Goal: Task Accomplishment & Management: Manage account settings

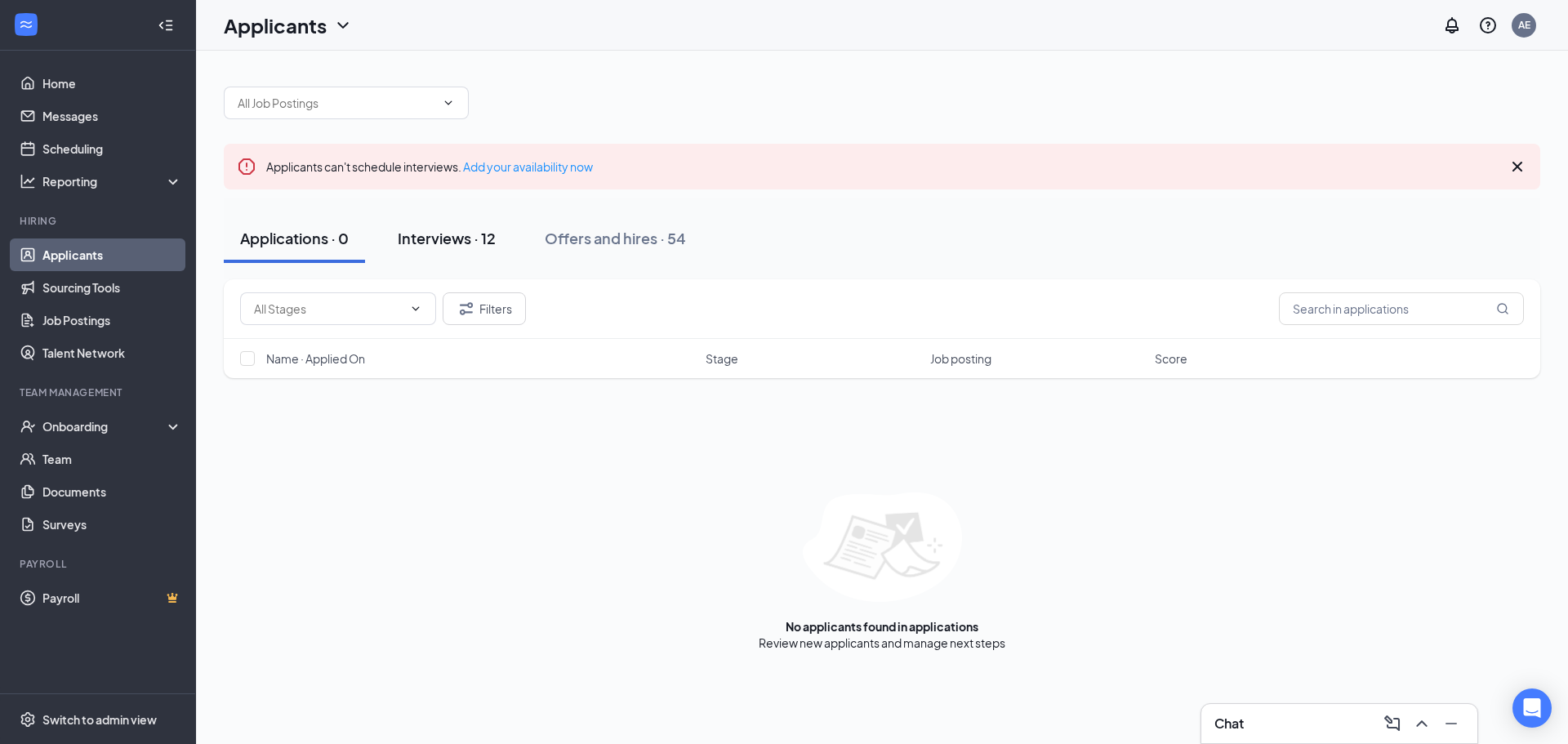
click at [421, 238] on div "Interviews · 12" at bounding box center [446, 238] width 98 height 21
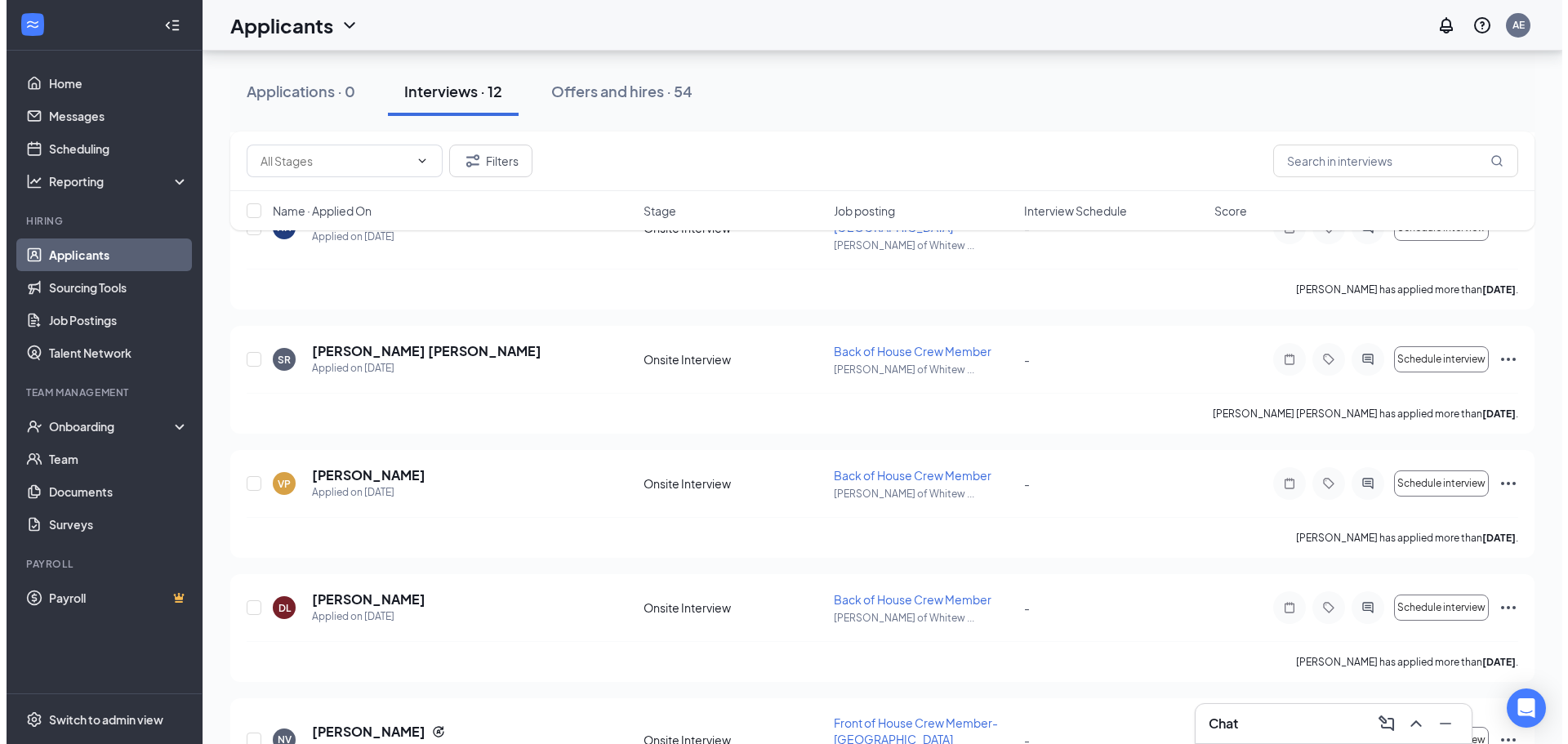
scroll to position [1144, 0]
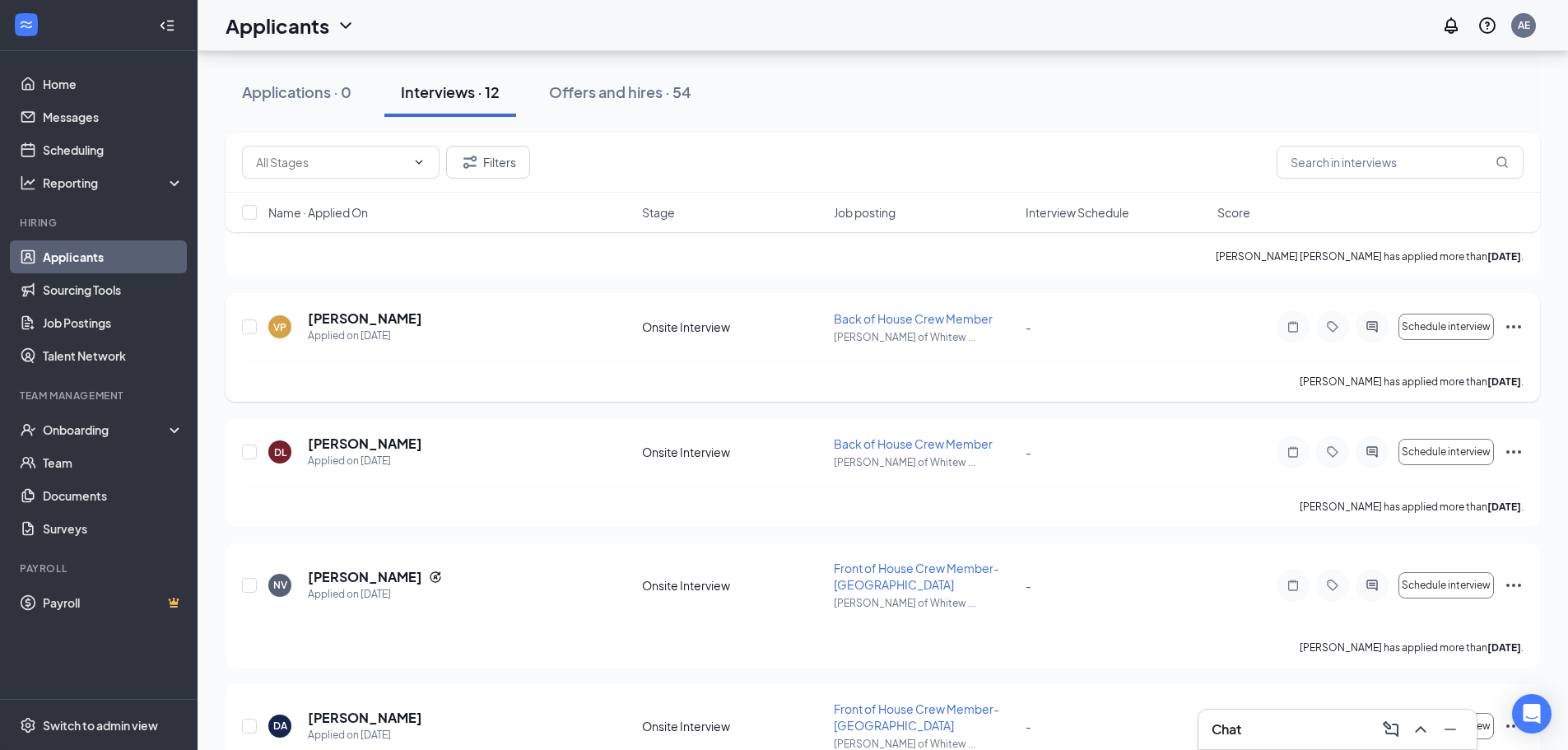
click at [1376, 318] on div at bounding box center [1372, 327] width 33 height 33
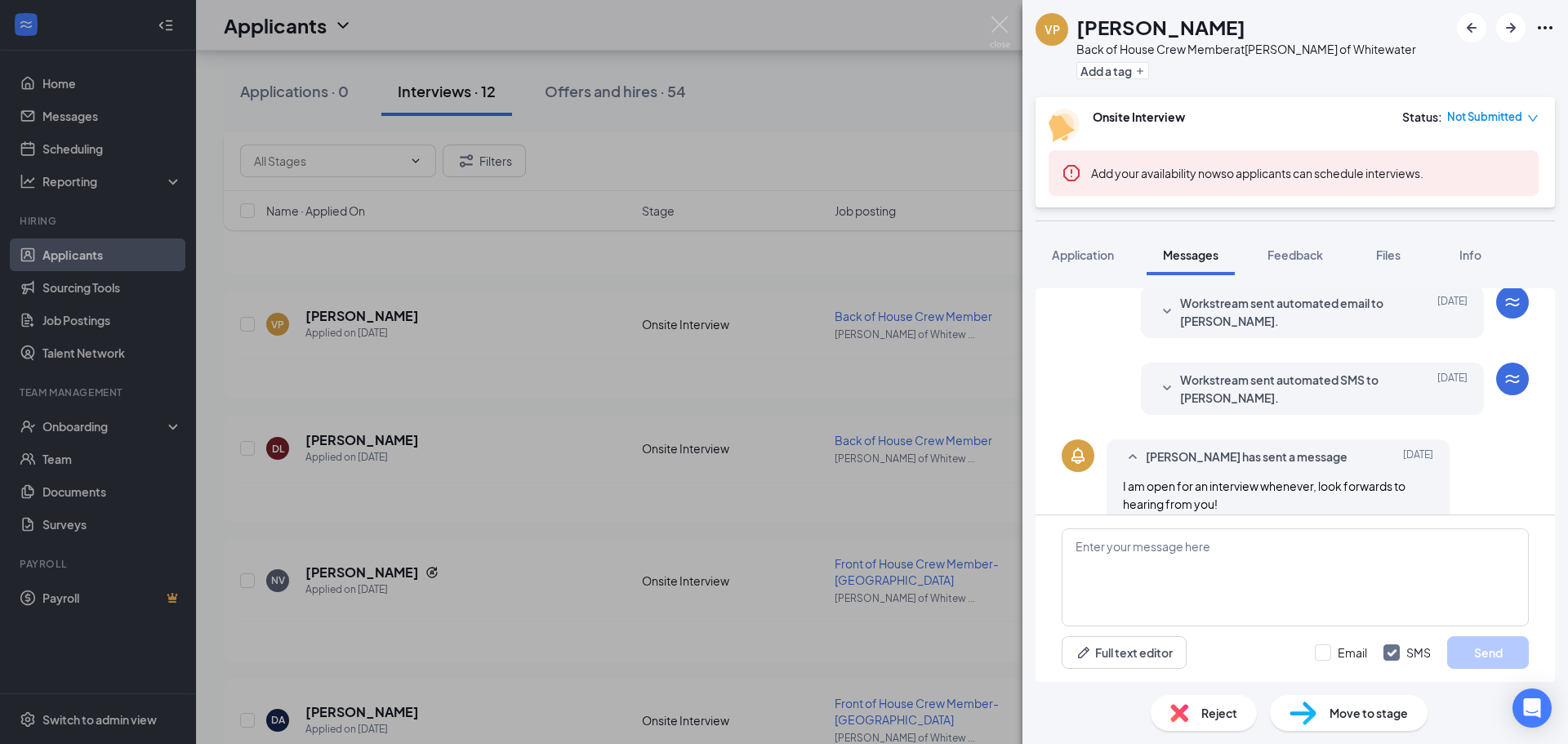
scroll to position [282, 0]
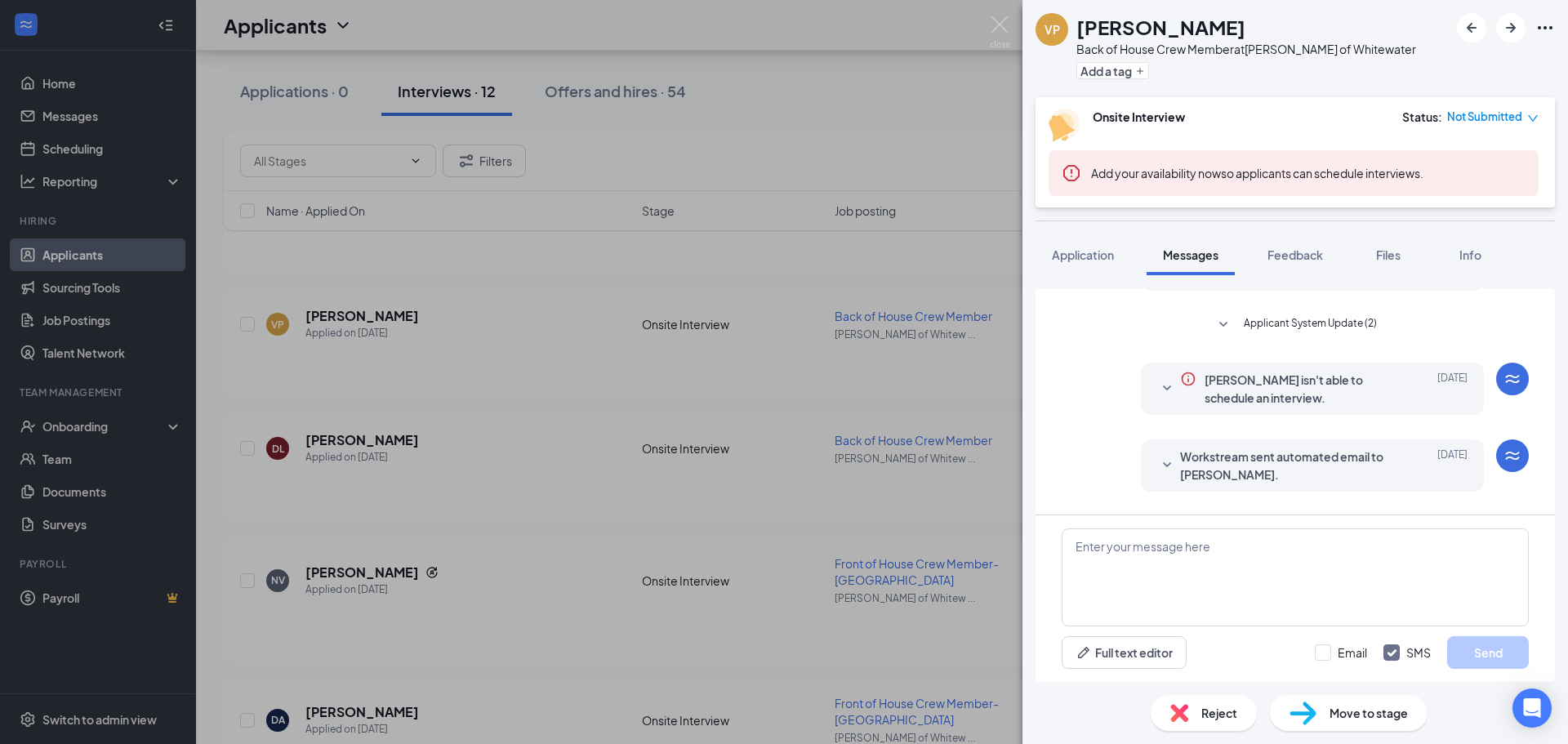
scroll to position [37, 0]
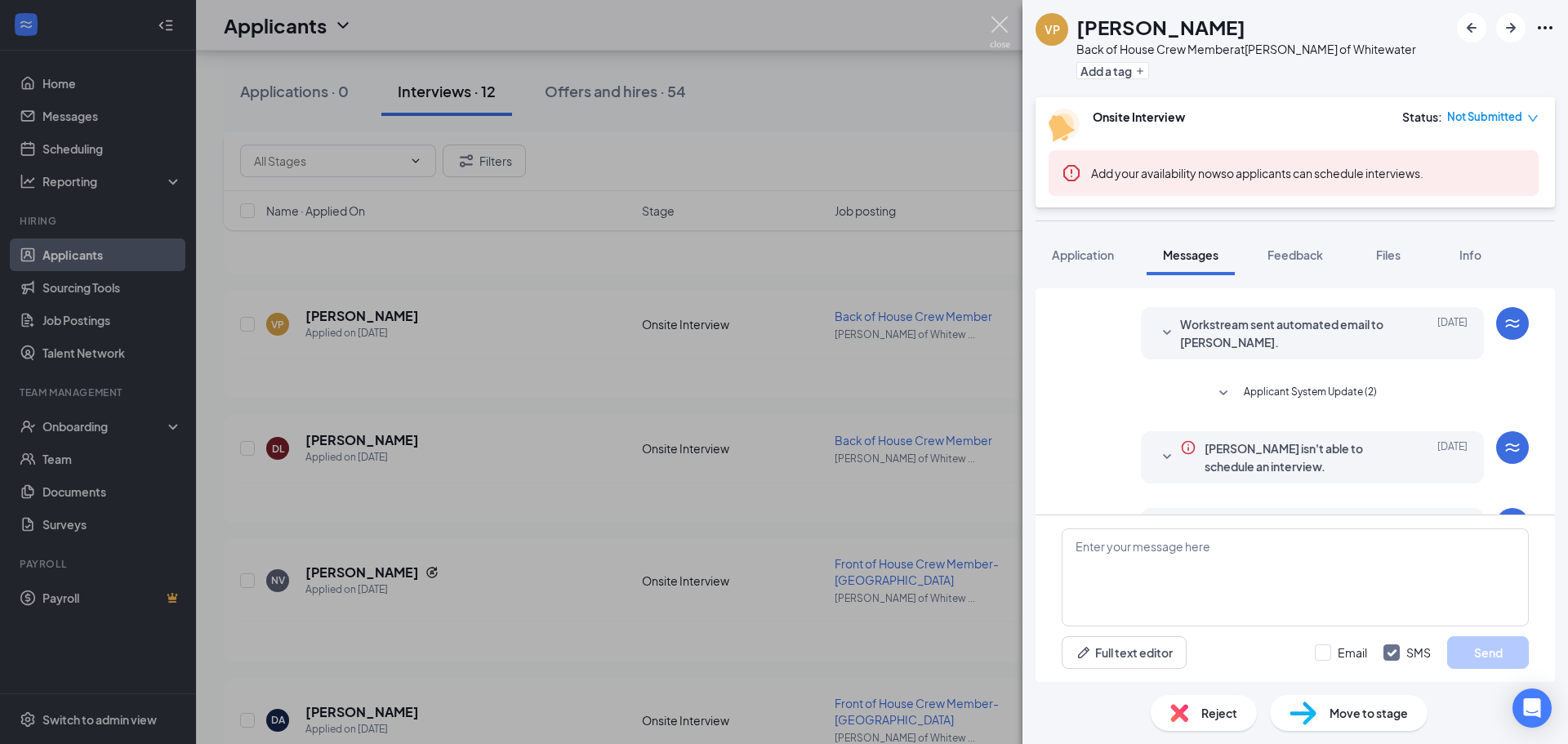
click at [1007, 35] on img at bounding box center [1000, 31] width 21 height 31
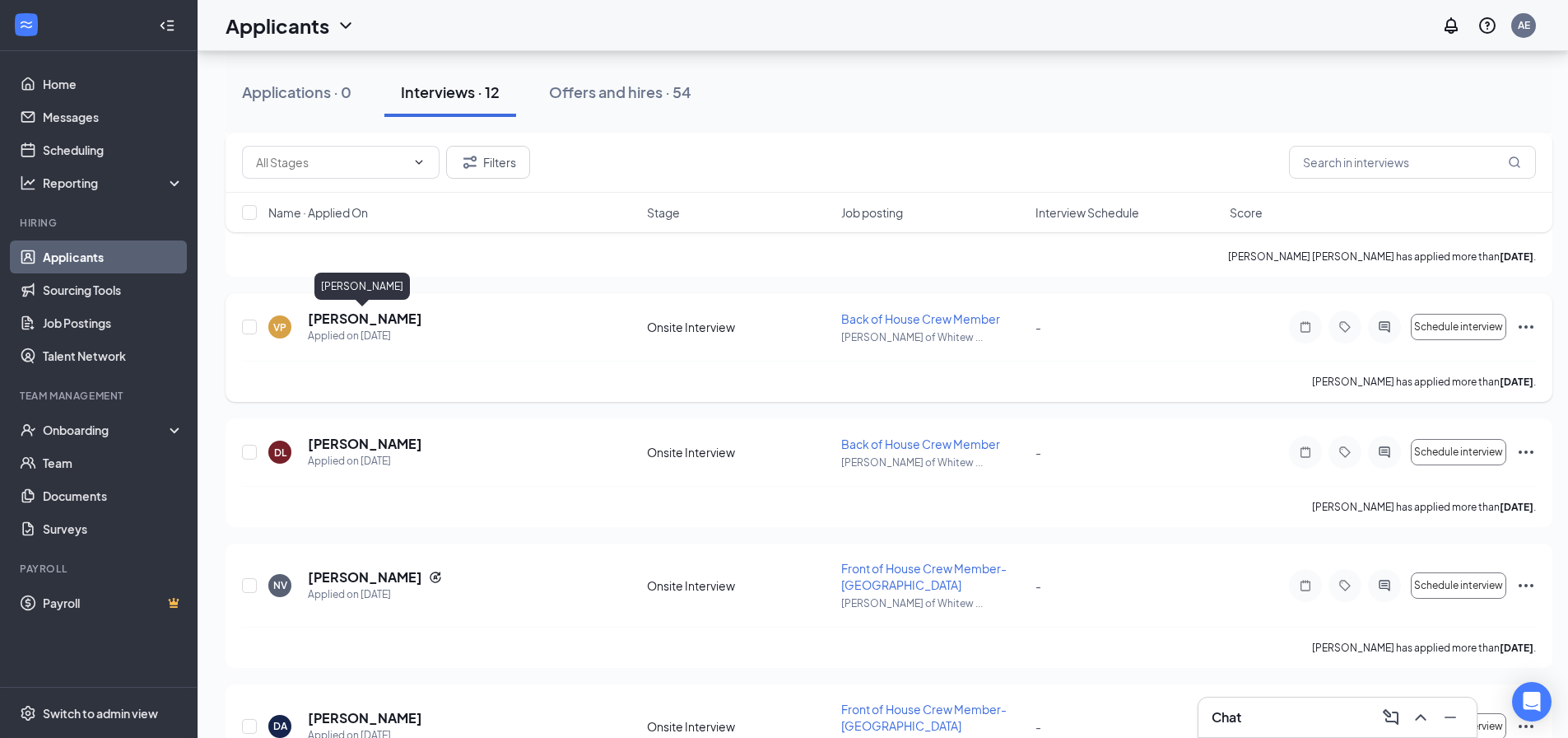
click at [359, 318] on h5 "[PERSON_NAME]" at bounding box center [365, 319] width 114 height 18
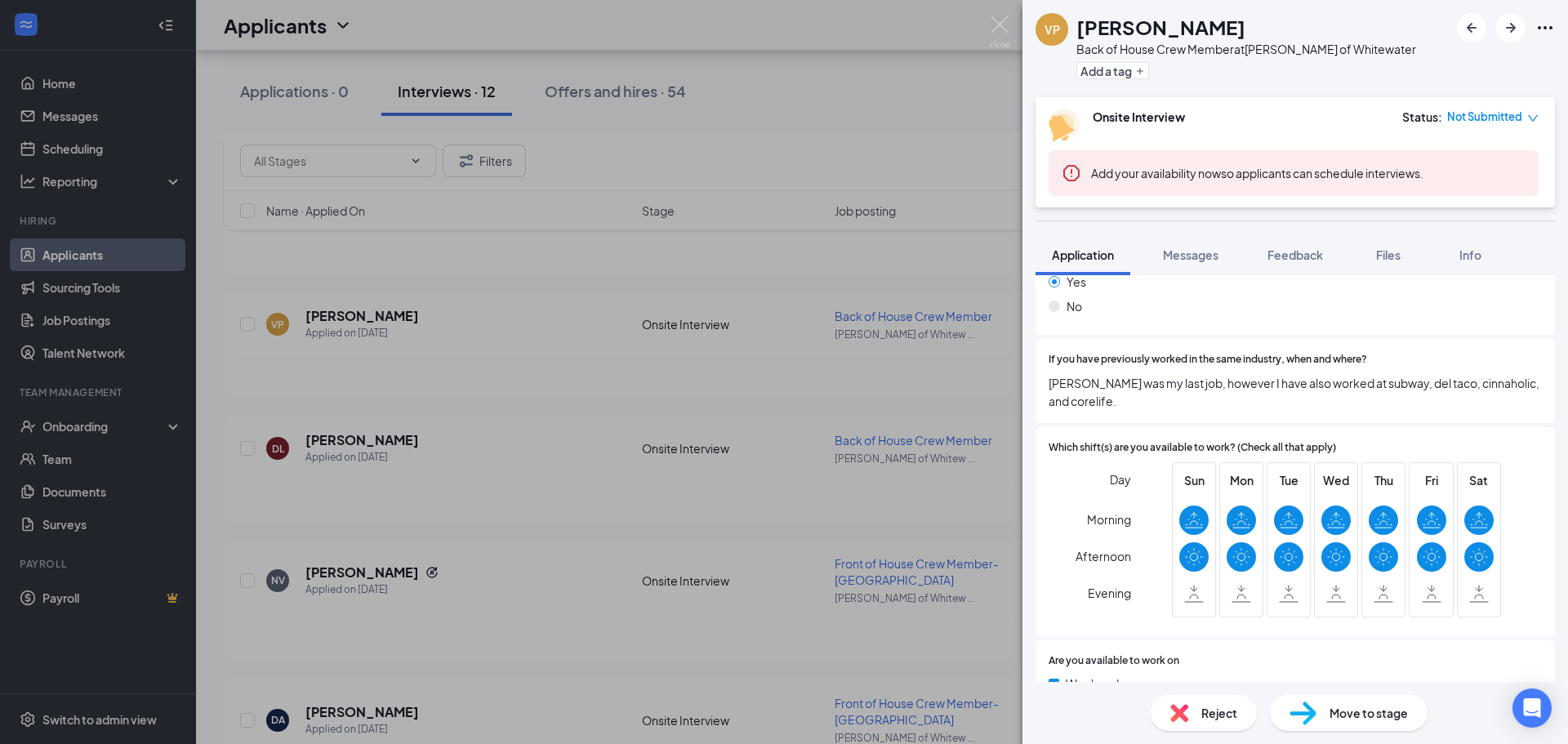
scroll to position [653, 0]
